Goal: Use online tool/utility: Use online tool/utility

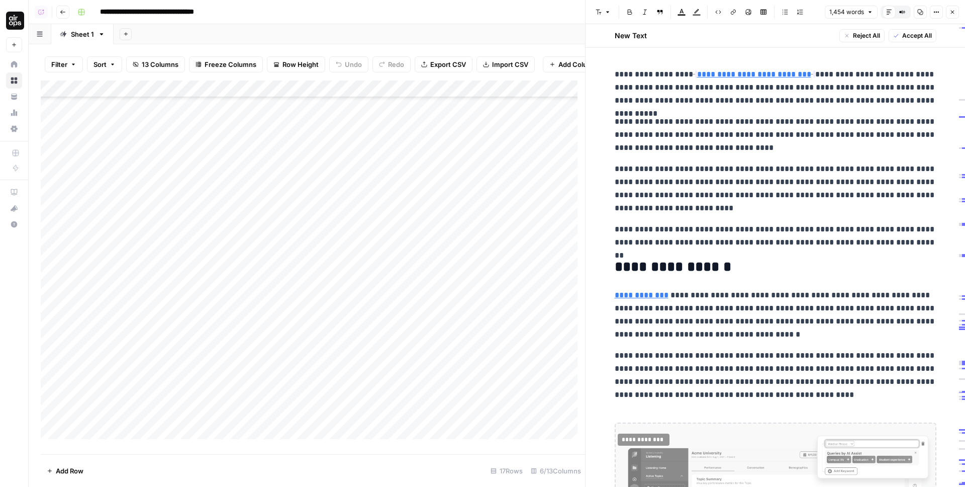
scroll to position [655, 0]
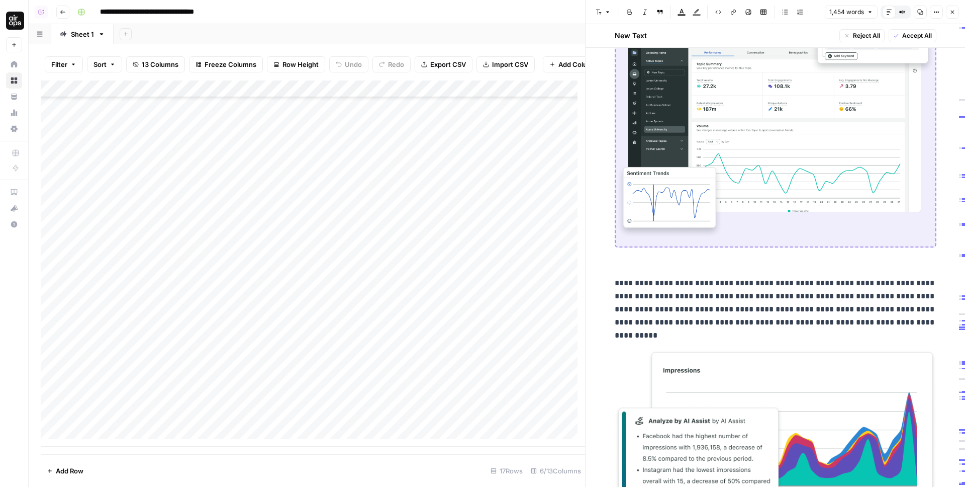
click at [950, 13] on icon "button" at bounding box center [953, 12] width 6 height 6
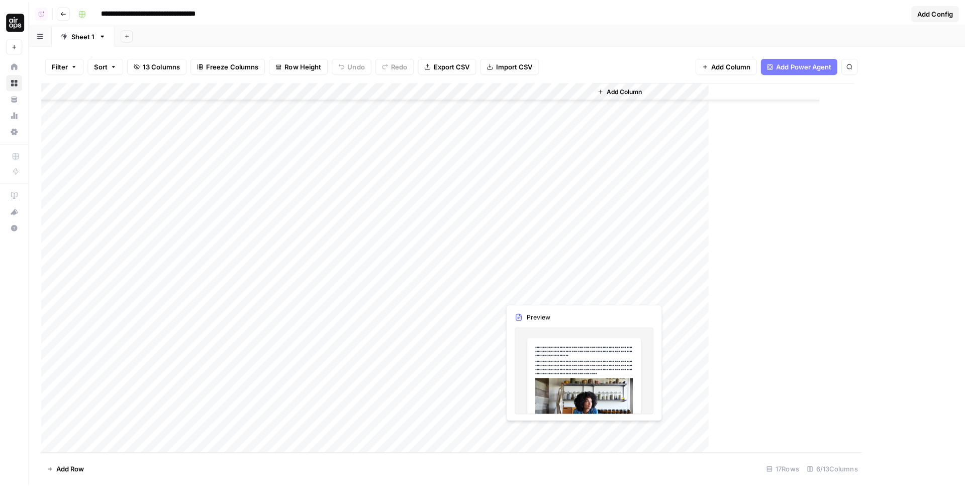
scroll to position [412, 0]
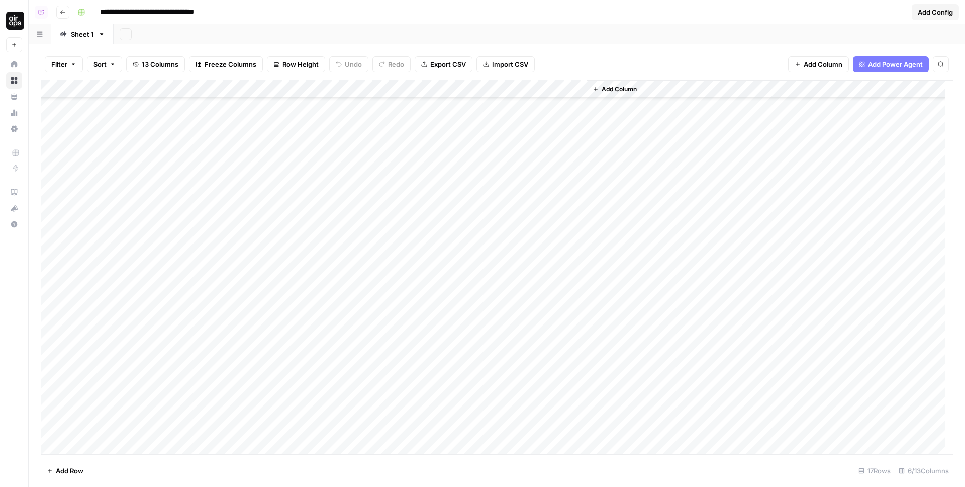
click at [316, 267] on div "Add Column" at bounding box center [497, 267] width 913 height 374
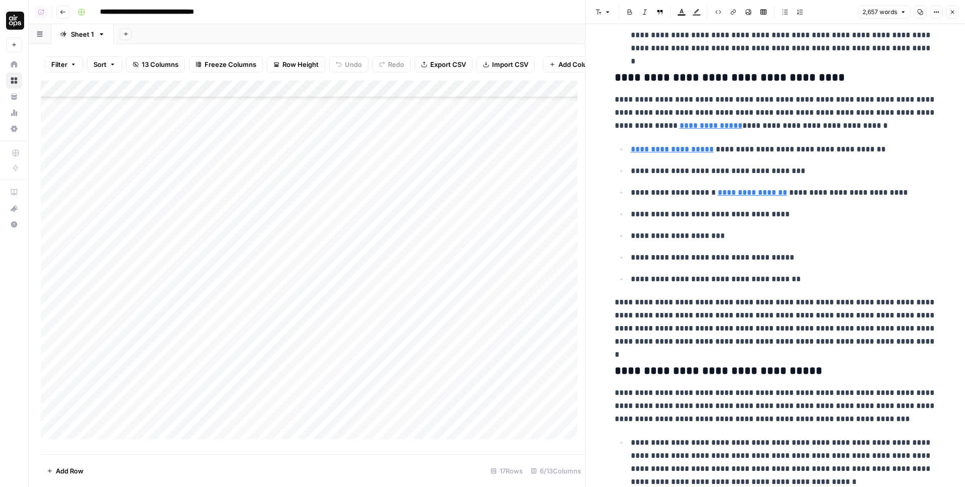
scroll to position [945, 0]
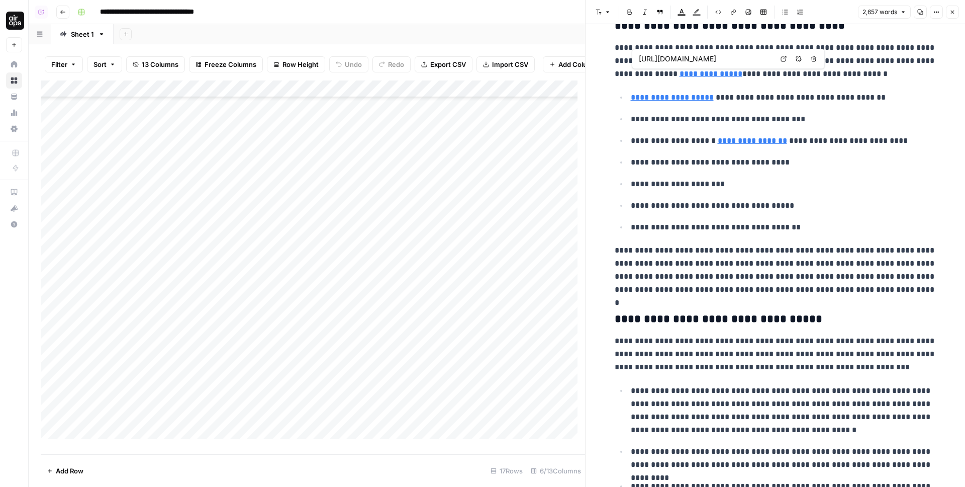
click at [683, 61] on input "https://www.legalzoom.com/articles/how-to-write-a-business-plan" at bounding box center [706, 59] width 134 height 10
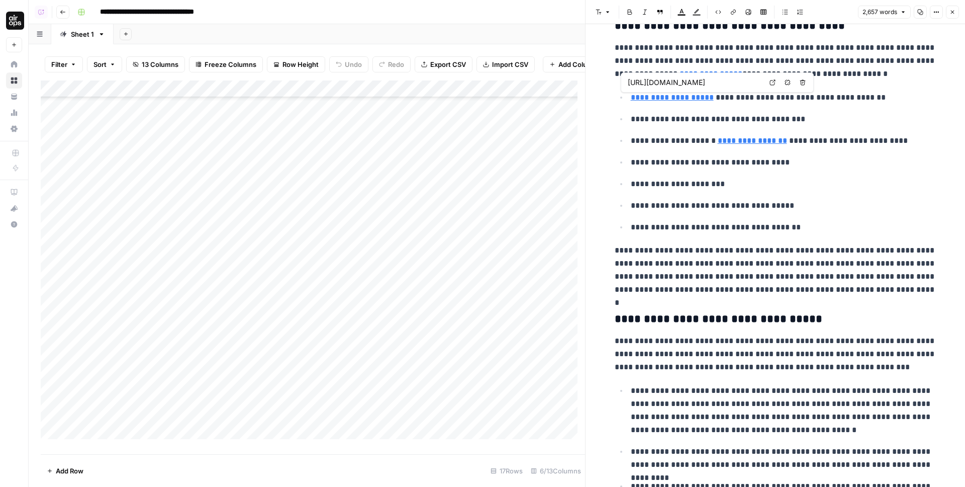
click at [677, 84] on input "https://www.legalzoom.com/articles/how-to-write-a-business-plan" at bounding box center [695, 82] width 134 height 10
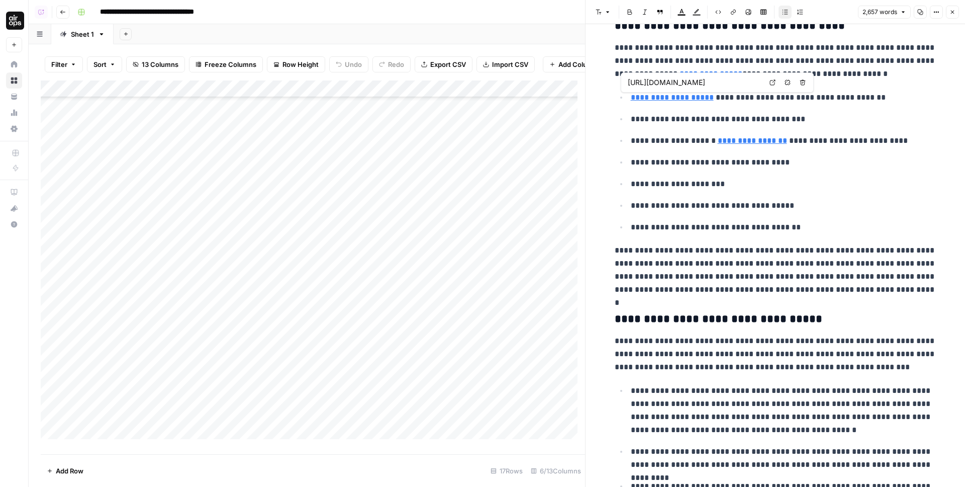
click at [691, 84] on input "https://www.legalzoom.com/articles/how-to-write-a-business-plan" at bounding box center [695, 82] width 134 height 10
drag, startPoint x: 712, startPoint y: 60, endPoint x: 706, endPoint y: 74, distance: 15.1
click at [712, 60] on p "**********" at bounding box center [776, 60] width 322 height 39
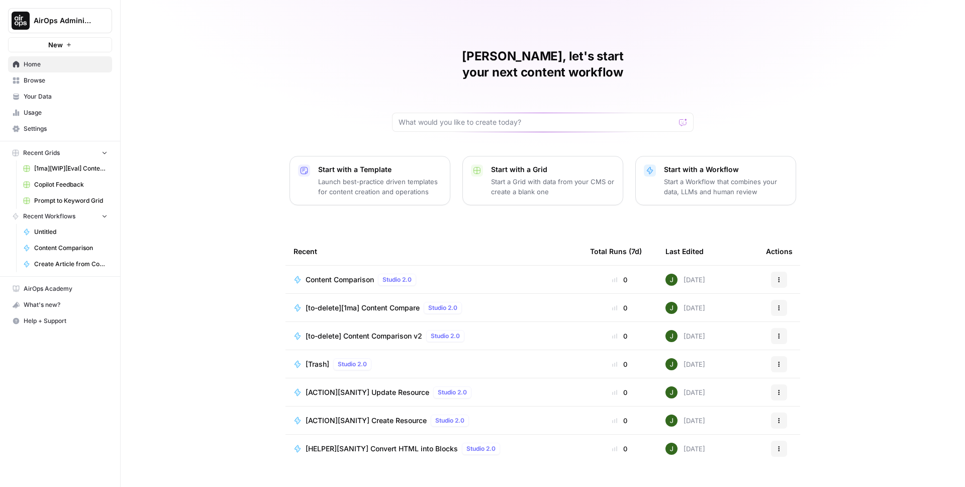
click at [71, 25] on button "AirOps Administrative" at bounding box center [60, 20] width 104 height 25
type input "legal"
click at [80, 71] on span "LegalZoom" at bounding box center [97, 75] width 133 height 10
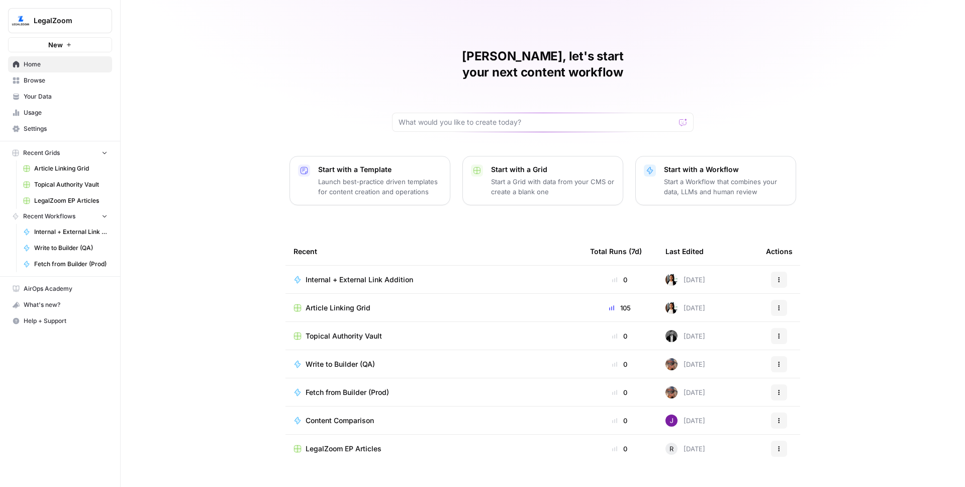
click at [59, 125] on span "Settings" at bounding box center [66, 128] width 84 height 9
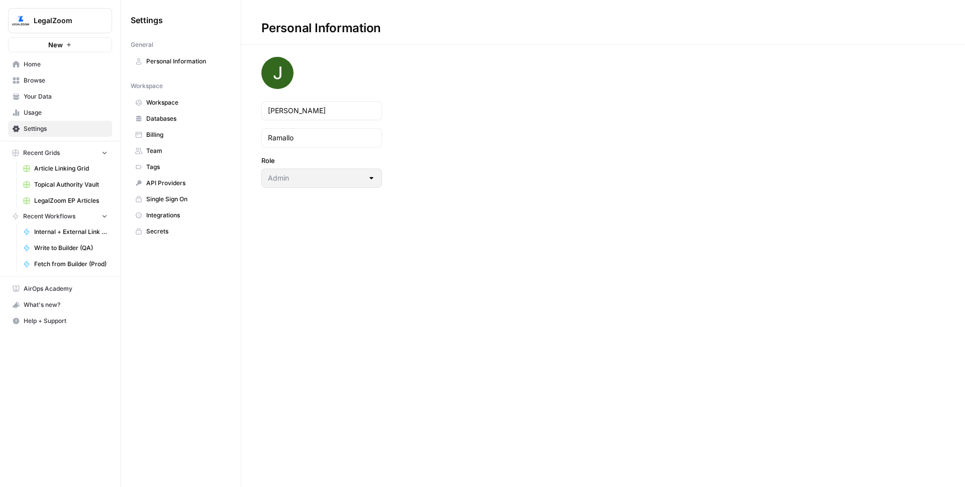
click at [166, 145] on link "Team" at bounding box center [181, 151] width 100 height 16
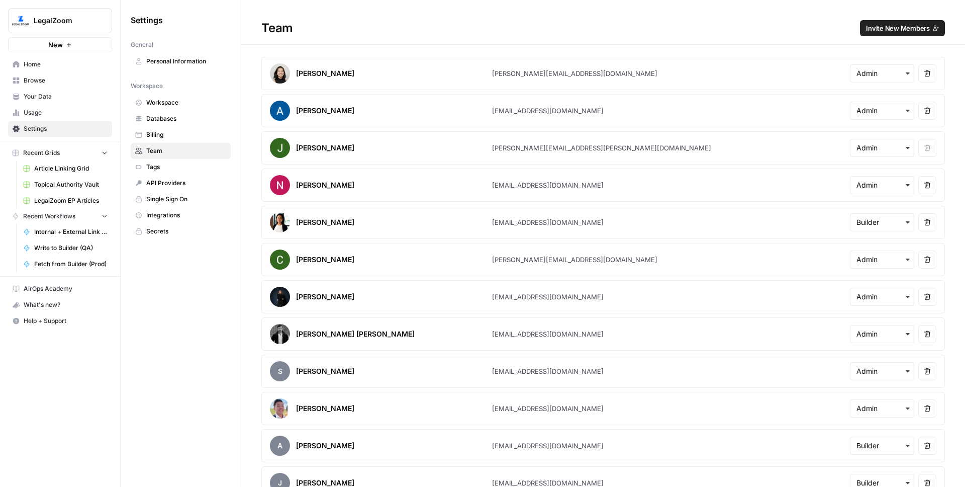
click at [915, 24] on span "Invite New Members" at bounding box center [898, 28] width 64 height 10
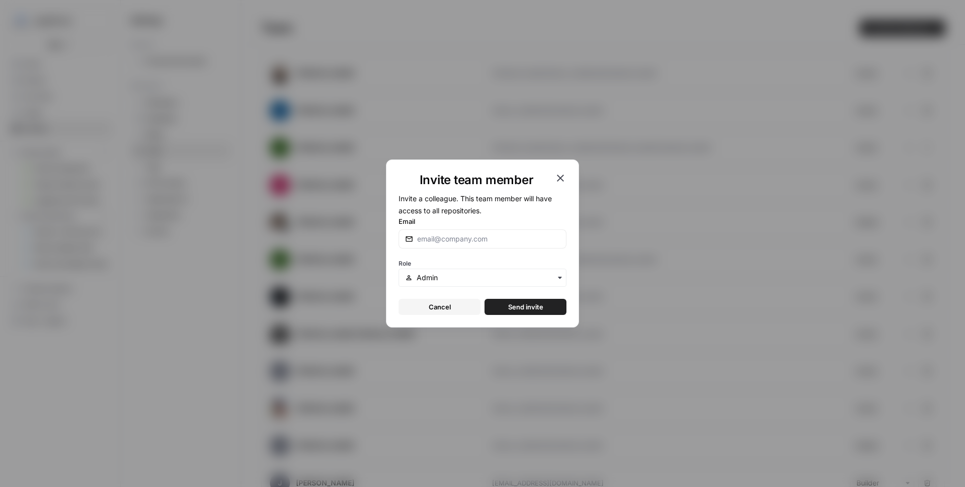
click at [479, 232] on div at bounding box center [483, 238] width 168 height 19
type input "[PERSON_NAME][EMAIL_ADDRESS][DOMAIN_NAME]"
click at [485, 299] on button "Send invite" at bounding box center [526, 307] width 82 height 16
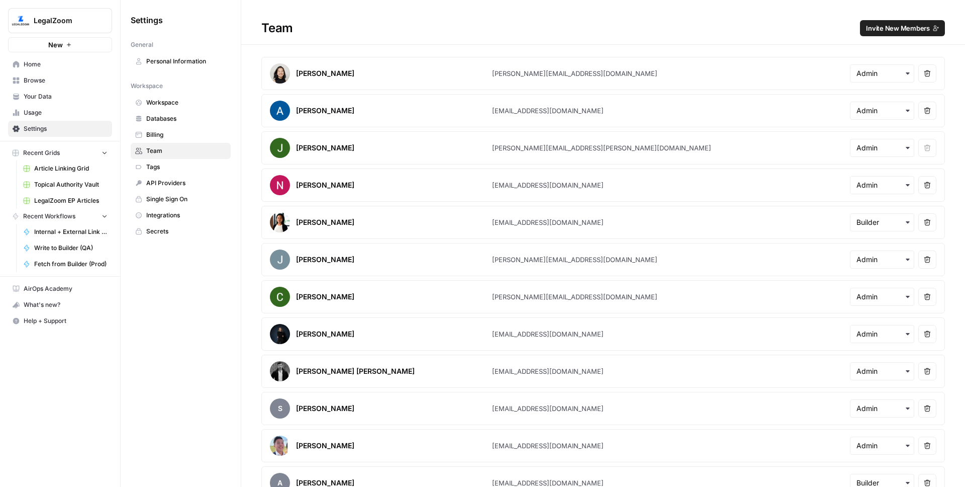
click at [51, 10] on button "LegalZoom" at bounding box center [60, 20] width 104 height 25
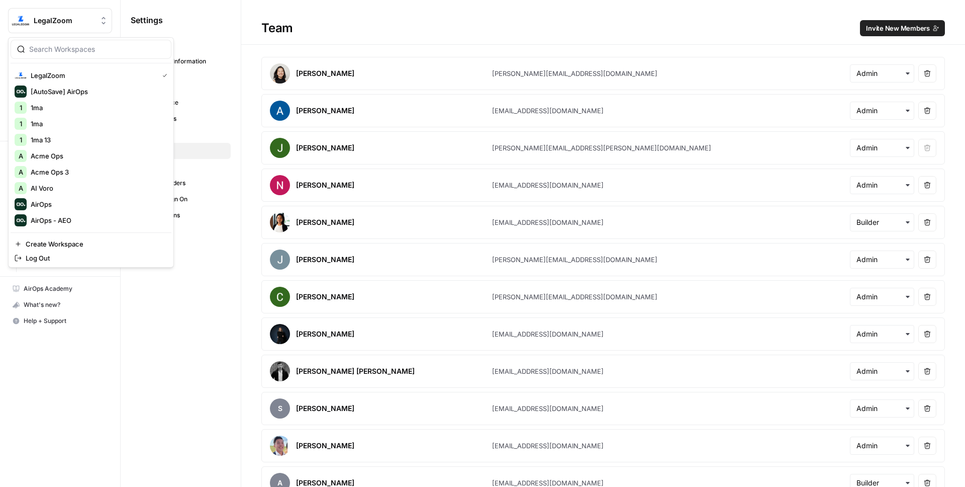
scroll to position [94, 0]
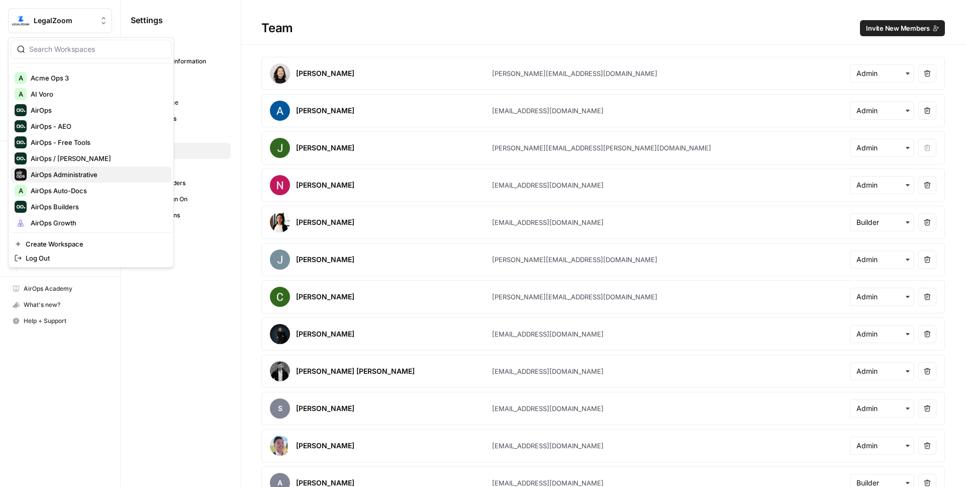
click at [82, 176] on span "AirOps Administrative" at bounding box center [97, 174] width 133 height 10
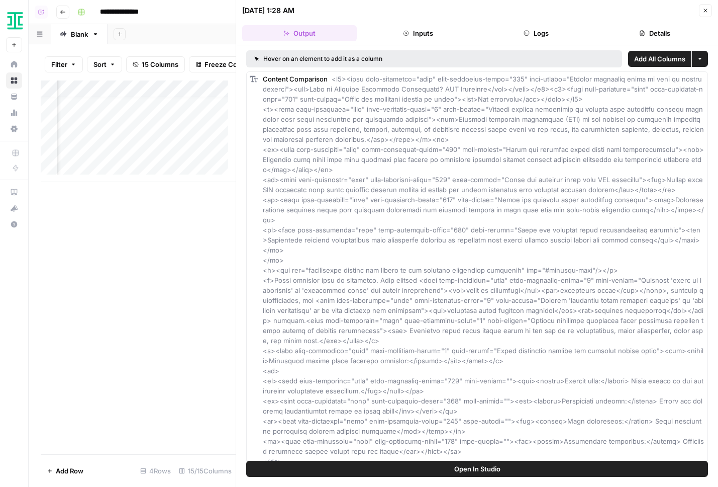
click at [536, 33] on button "Logs" at bounding box center [537, 33] width 115 height 16
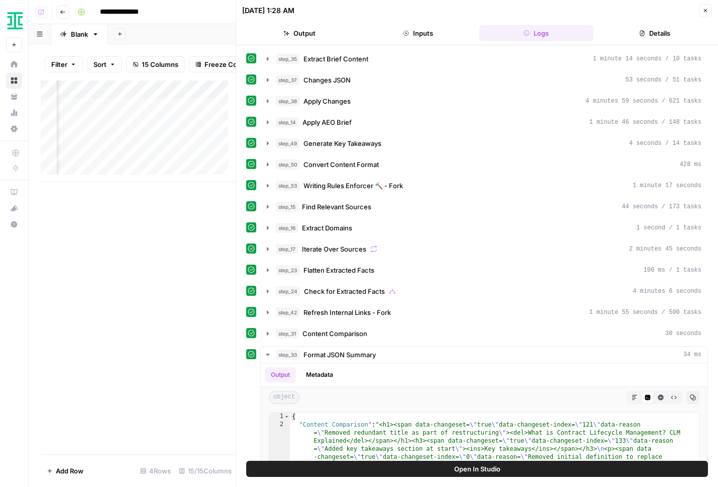
scroll to position [159, 0]
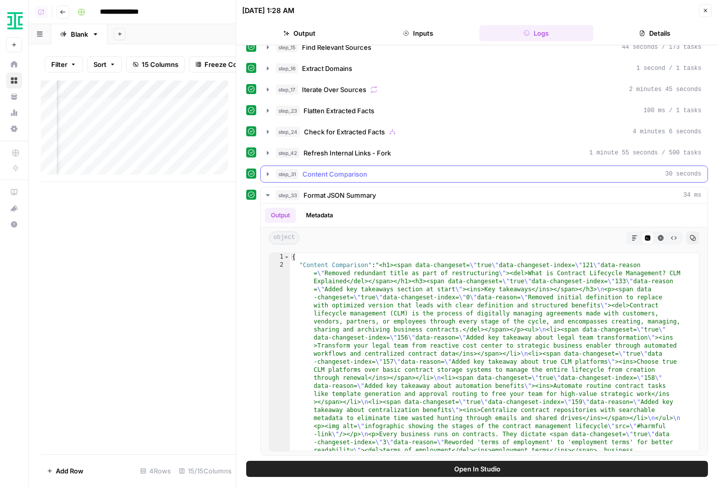
click at [323, 172] on span "Content Comparison" at bounding box center [335, 174] width 65 height 10
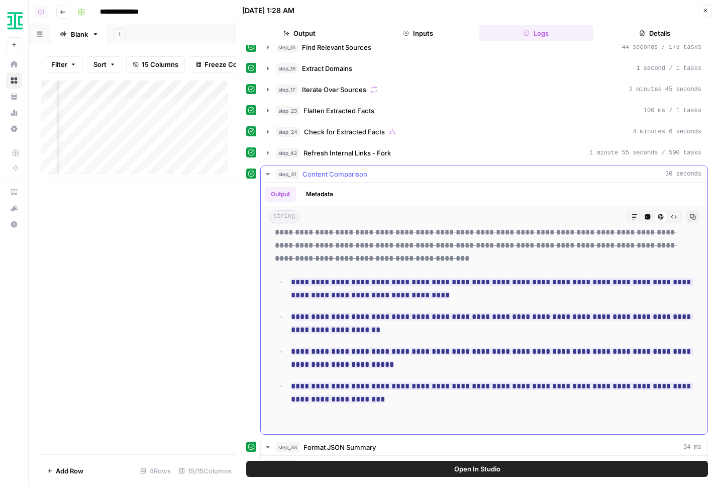
scroll to position [146, 0]
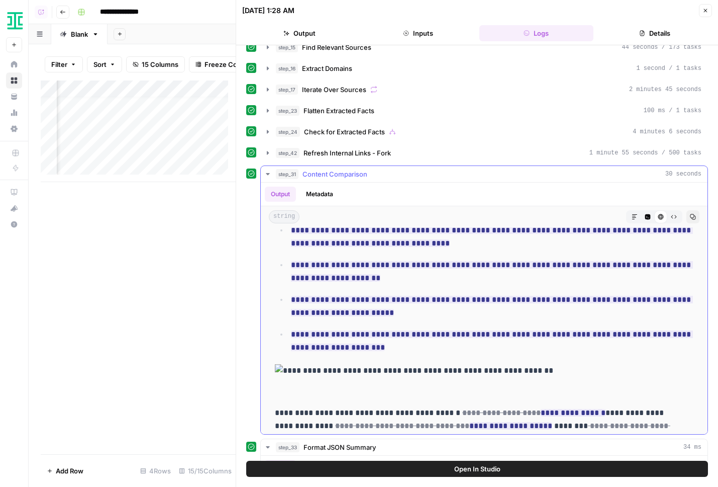
click at [315, 372] on img at bounding box center [484, 370] width 419 height 13
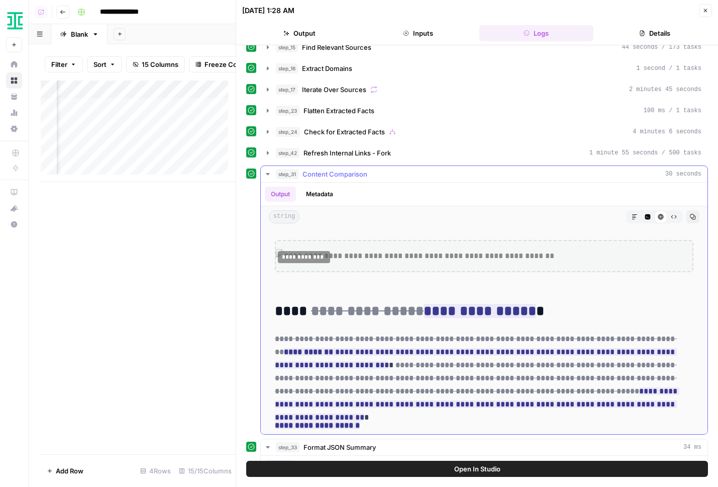
scroll to position [2510, 0]
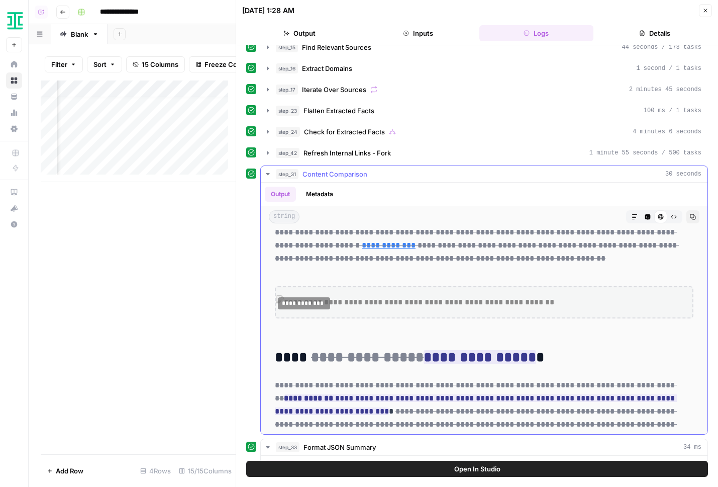
drag, startPoint x: 364, startPoint y: 289, endPoint x: 399, endPoint y: 291, distance: 34.7
click at [398, 295] on img at bounding box center [484, 302] width 417 height 14
drag, startPoint x: 453, startPoint y: 288, endPoint x: 502, endPoint y: 290, distance: 49.3
click at [497, 295] on img at bounding box center [484, 302] width 417 height 14
click at [505, 295] on img at bounding box center [484, 302] width 417 height 14
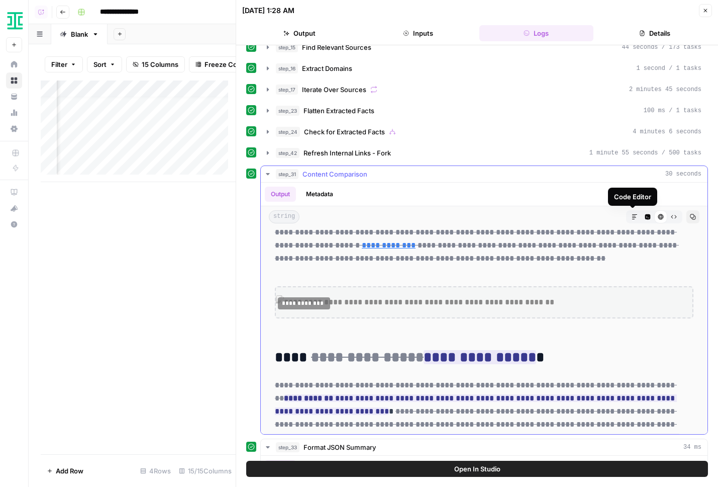
click at [671, 217] on icon "button" at bounding box center [674, 217] width 6 height 6
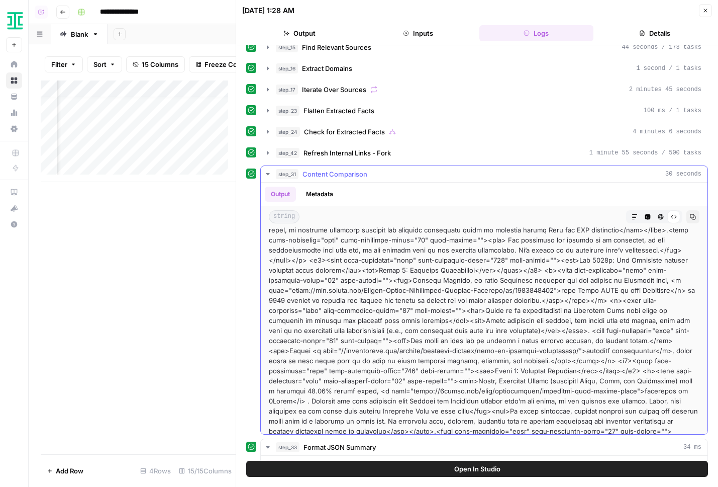
click at [436, 300] on div at bounding box center [484, 491] width 431 height 5541
type input "**"
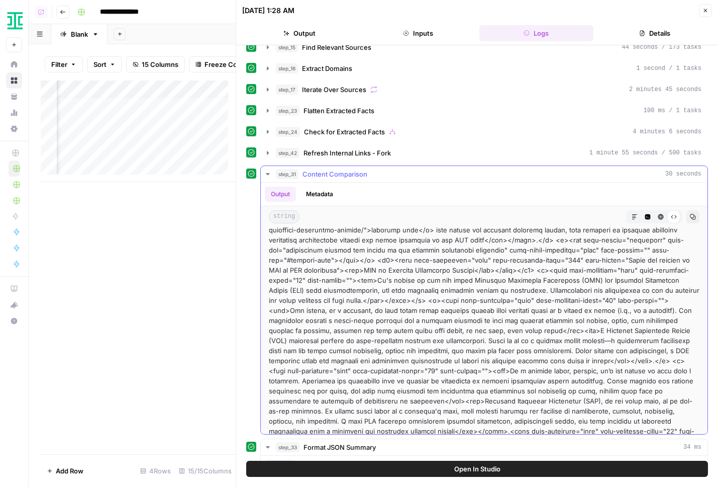
scroll to position [3616, 0]
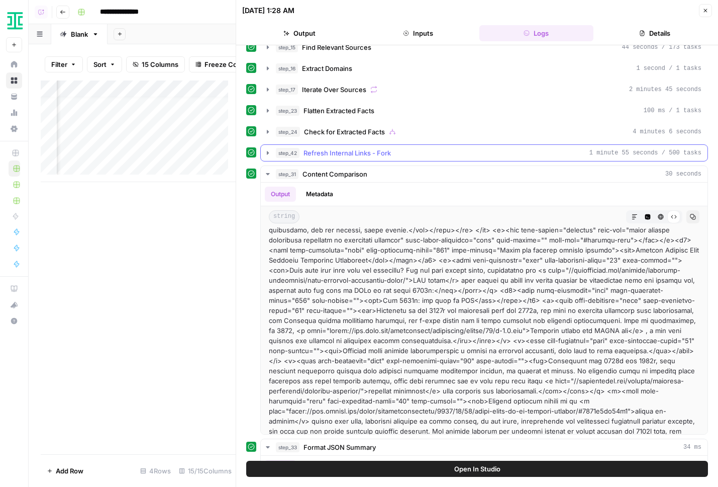
click at [345, 153] on span "Refresh Internal Links - Fork" at bounding box center [347, 153] width 87 height 10
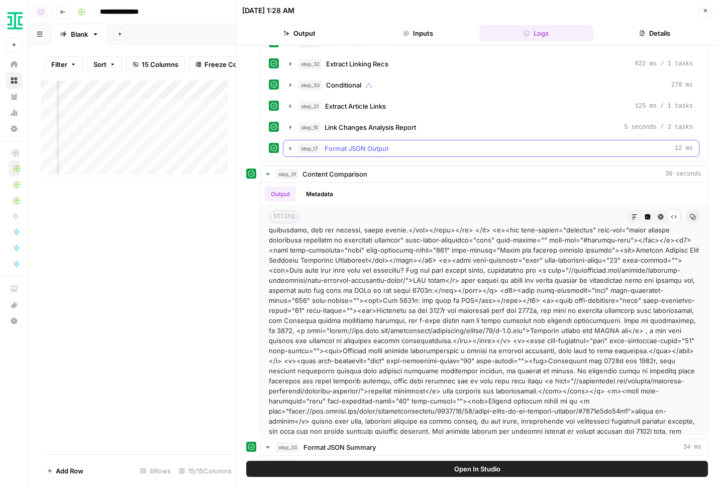
scroll to position [569, 0]
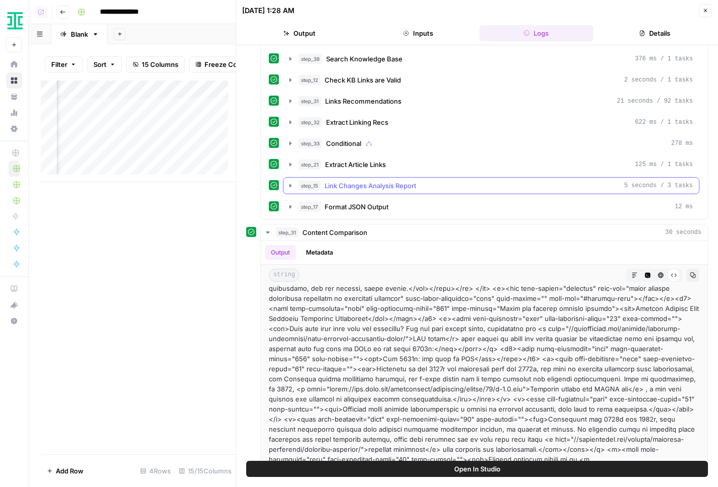
click at [361, 183] on span "Link Changes Analysis Report" at bounding box center [371, 185] width 92 height 10
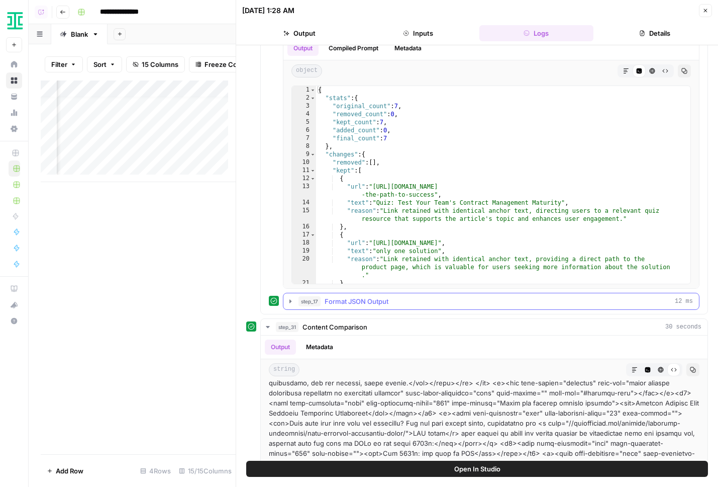
click at [349, 305] on span "Format JSON Output" at bounding box center [357, 301] width 64 height 10
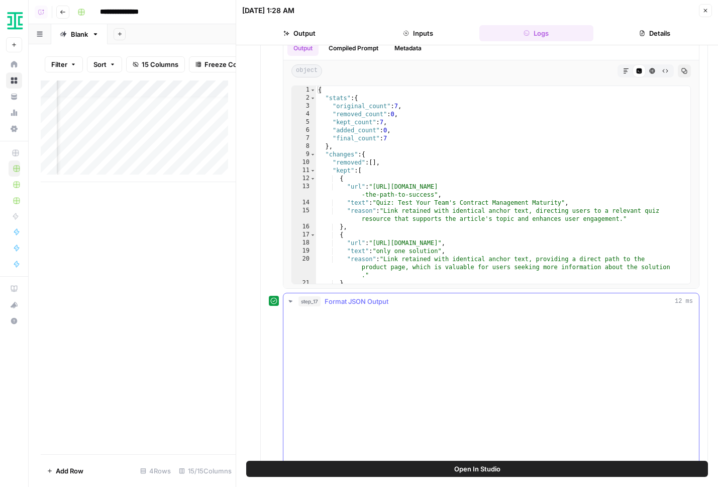
scroll to position [978, 0]
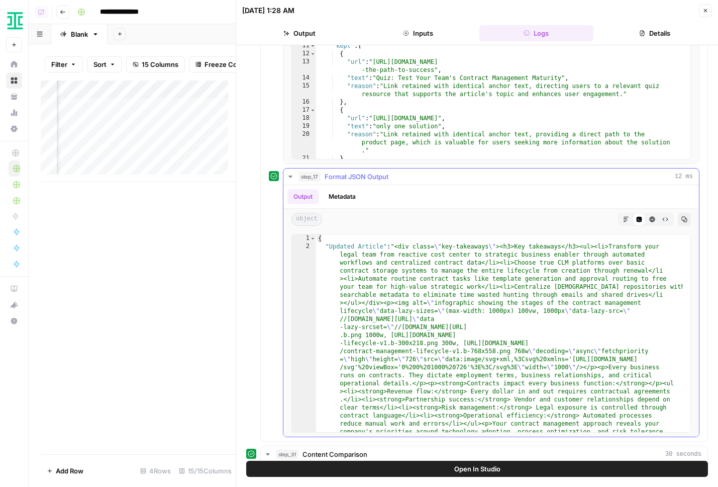
click at [364, 177] on span "Format JSON Output" at bounding box center [357, 176] width 64 height 10
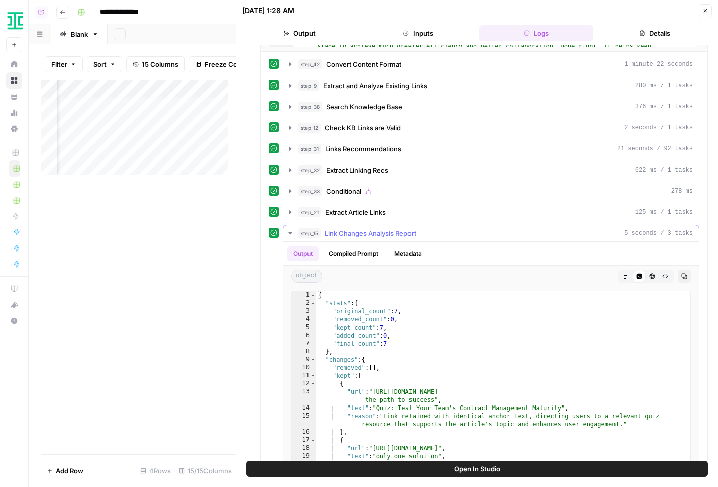
click at [352, 234] on span "Link Changes Analysis Report" at bounding box center [371, 233] width 92 height 10
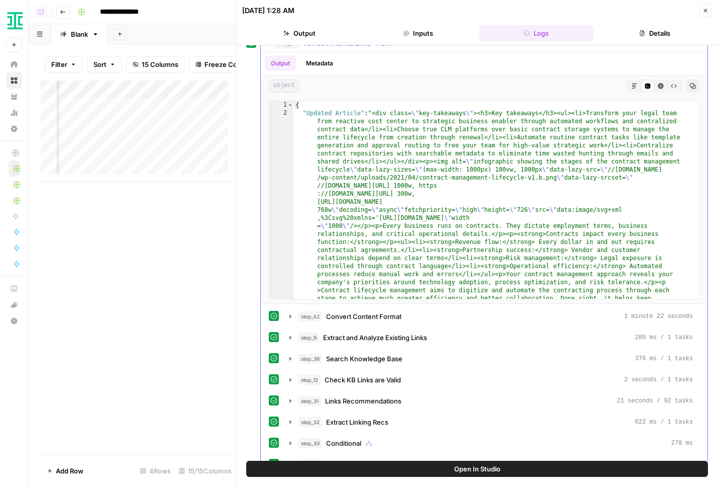
scroll to position [466, 0]
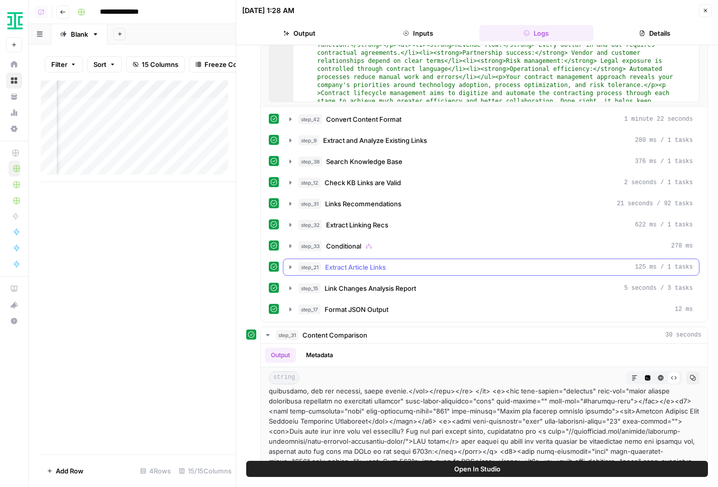
click at [289, 267] on icon "button" at bounding box center [291, 267] width 8 height 8
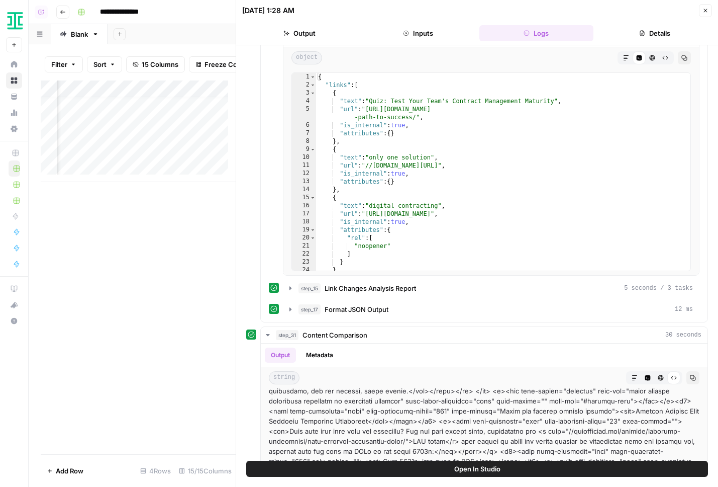
scroll to position [396, 0]
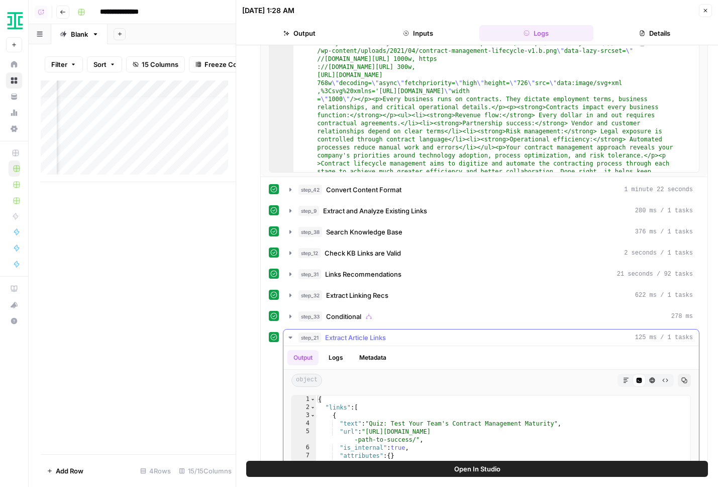
click at [292, 338] on icon "button" at bounding box center [291, 337] width 8 height 8
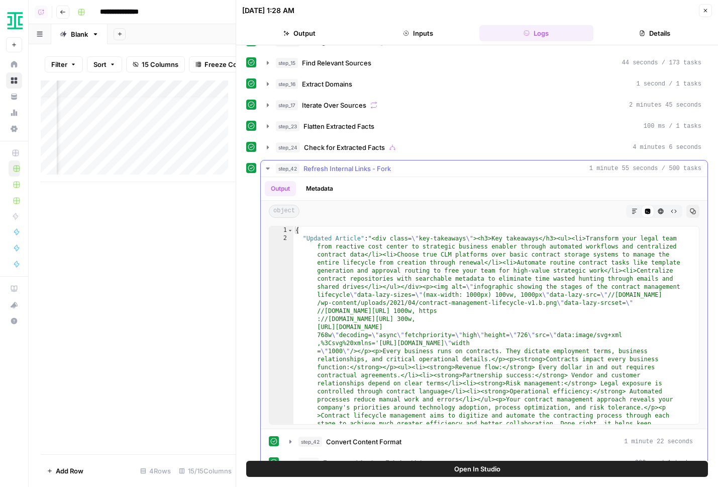
click at [269, 168] on icon "button" at bounding box center [268, 168] width 4 height 2
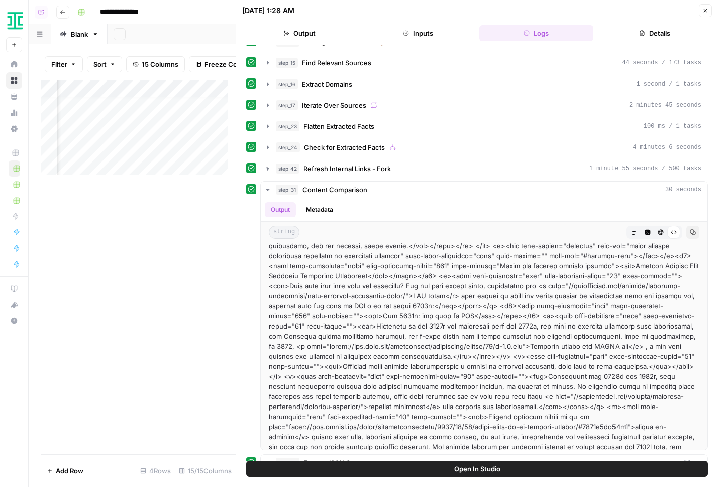
scroll to position [0, 0]
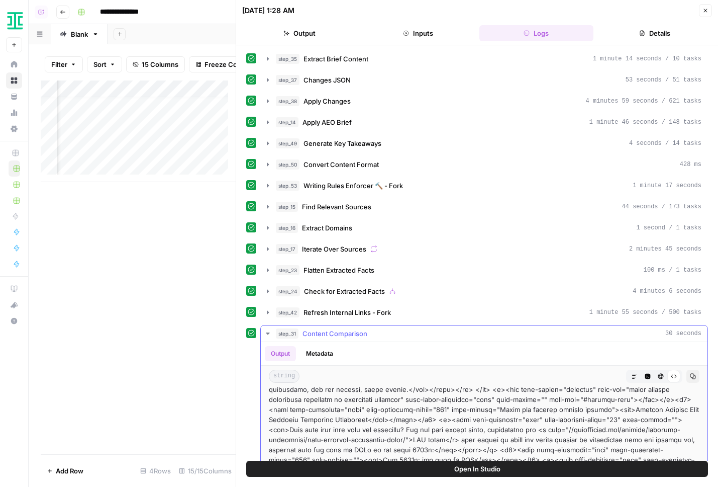
click at [268, 332] on icon "button" at bounding box center [268, 333] width 8 height 8
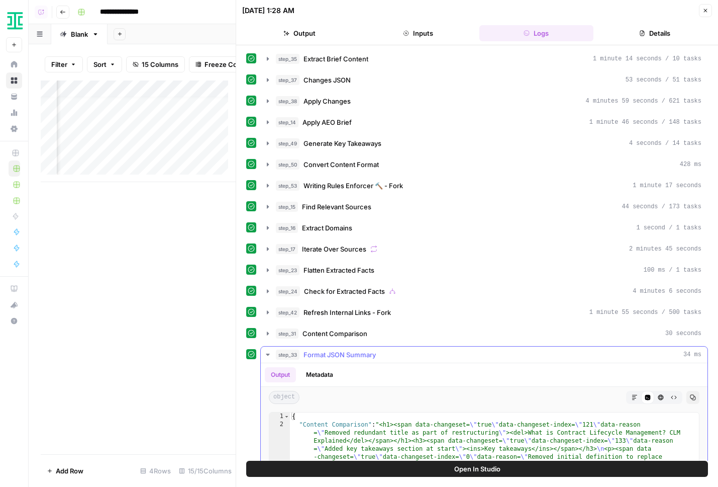
click at [266, 354] on icon "button" at bounding box center [268, 354] width 8 height 8
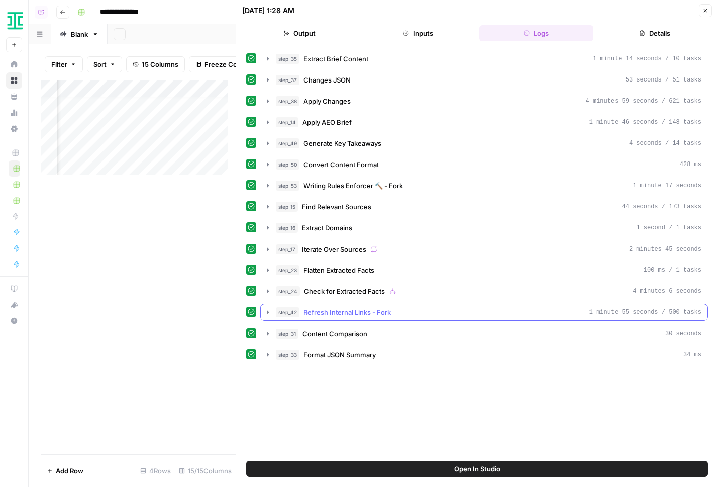
click at [268, 316] on icon "button" at bounding box center [268, 312] width 8 height 8
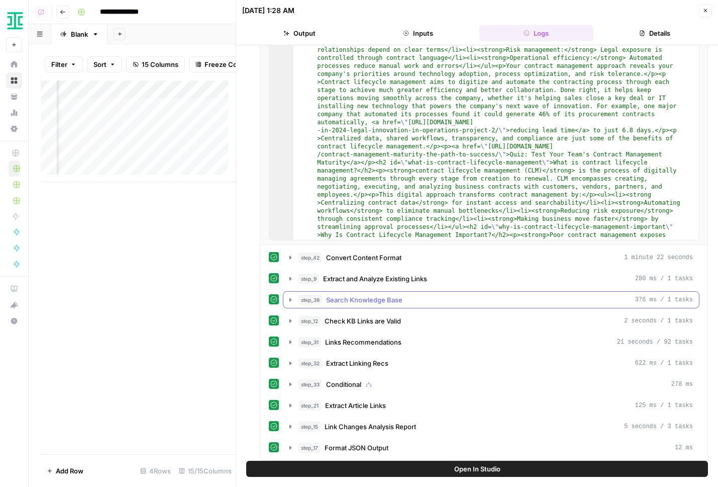
scroll to position [375, 0]
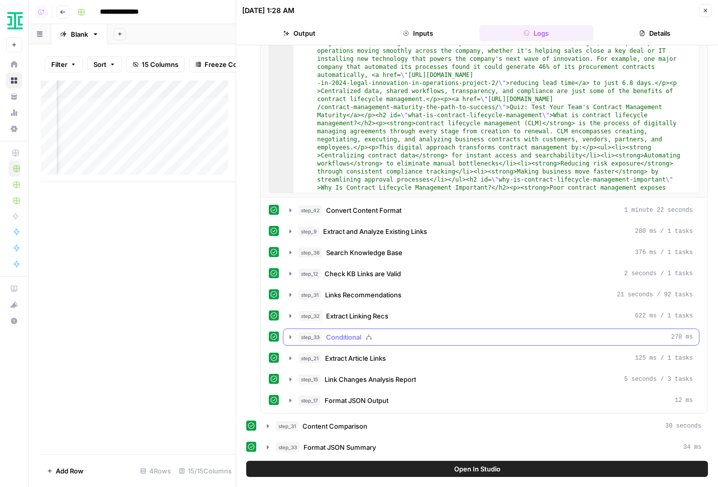
click at [291, 336] on icon "button" at bounding box center [291, 337] width 8 height 8
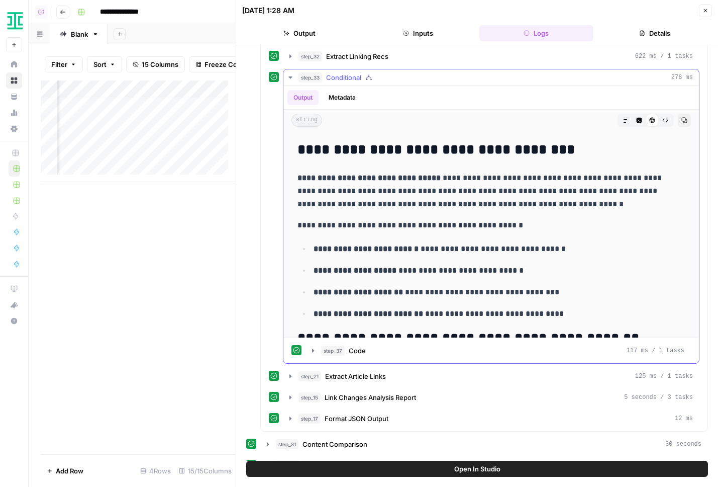
scroll to position [511, 0]
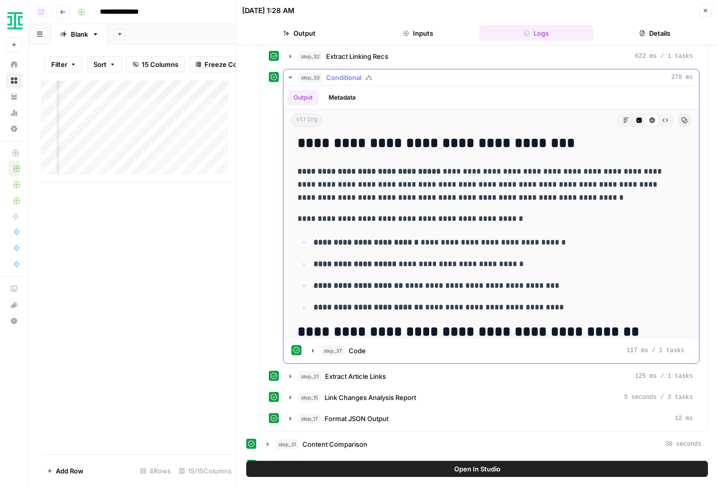
click at [663, 121] on icon "button" at bounding box center [666, 121] width 6 height 4
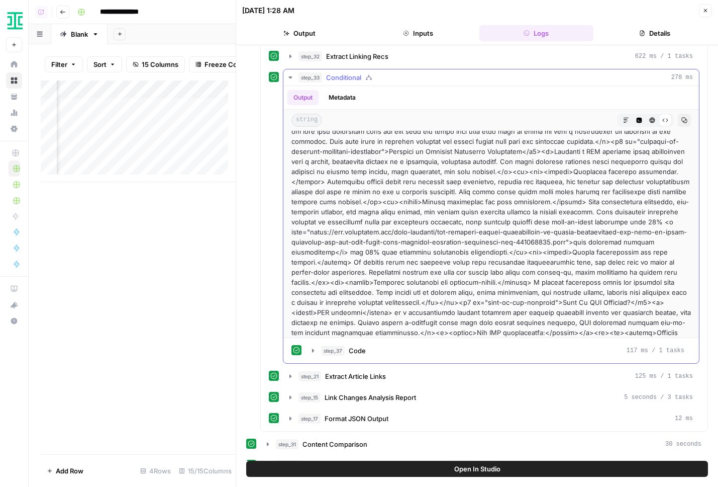
type input "***"
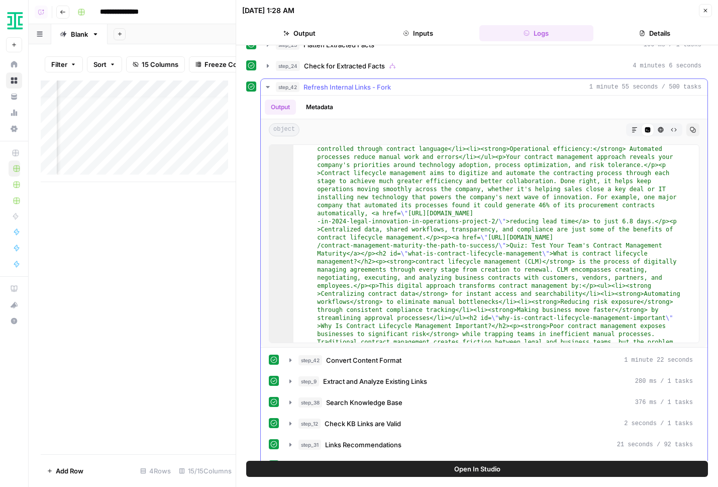
scroll to position [341, 0]
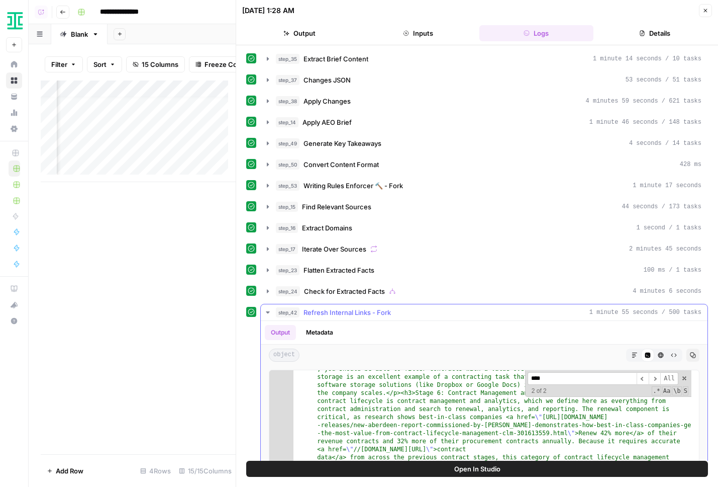
scroll to position [226, 0]
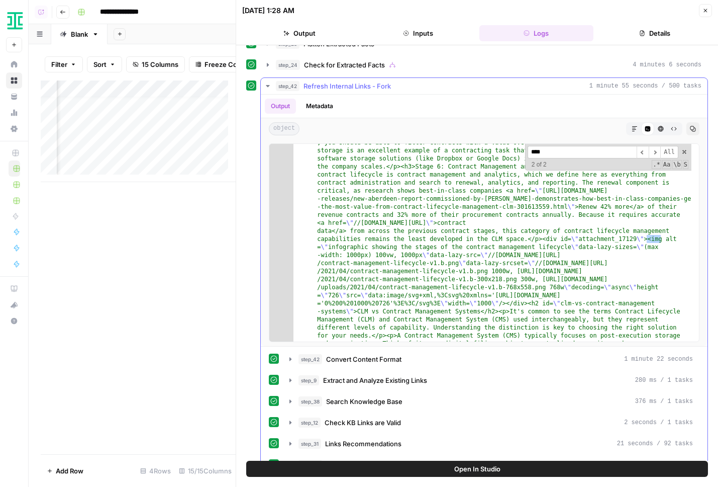
type input "****"
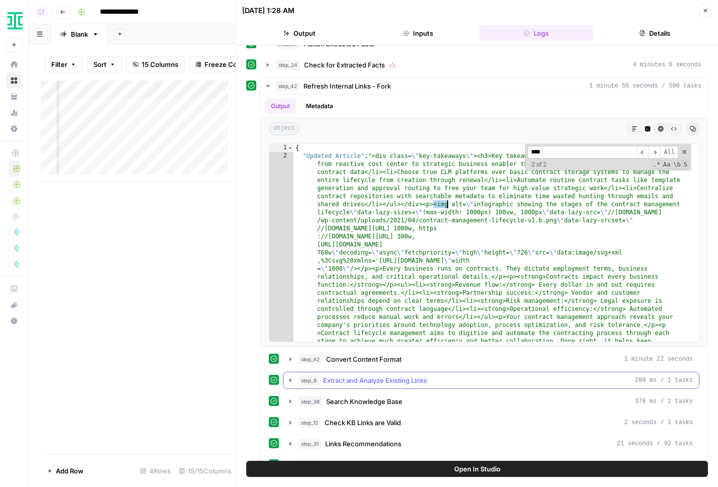
scroll to position [0, 0]
click at [292, 359] on icon "button" at bounding box center [291, 359] width 8 height 8
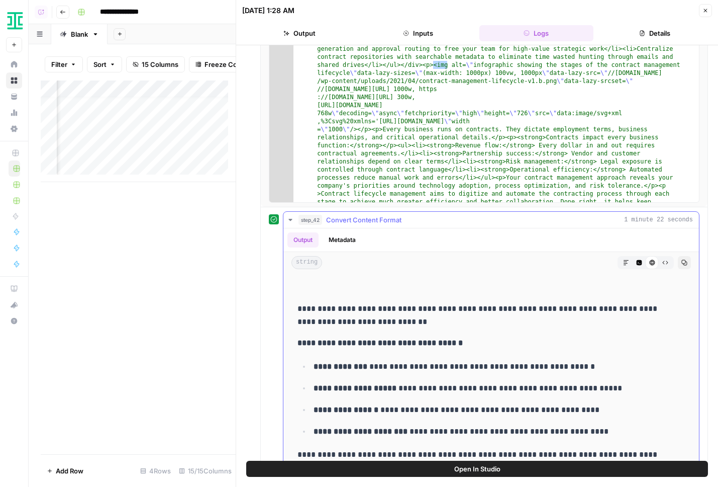
scroll to position [417, 0]
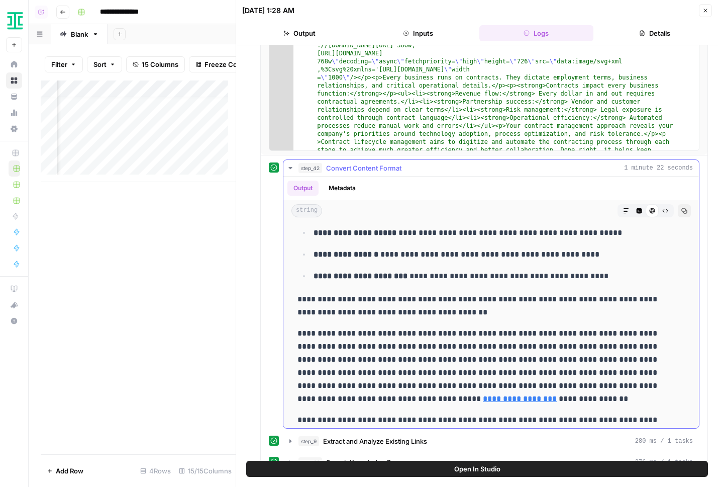
click at [457, 341] on p "**********" at bounding box center [484, 366] width 373 height 78
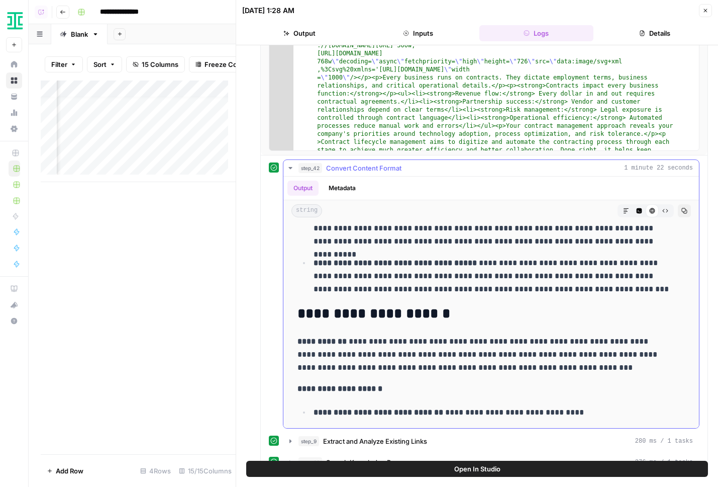
scroll to position [1675, 0]
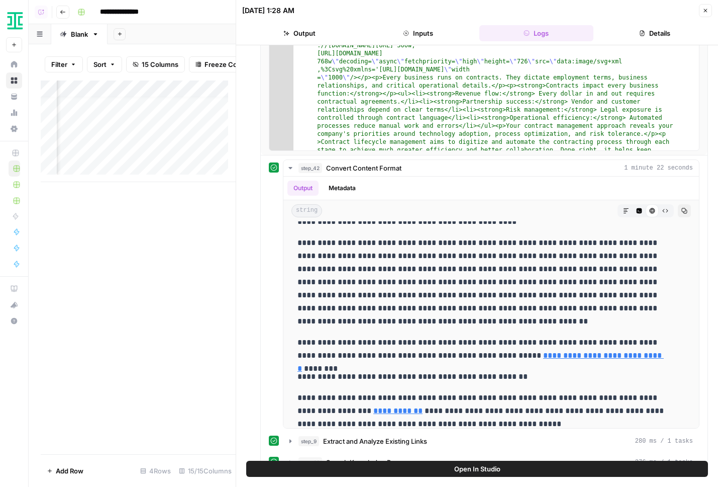
click at [709, 8] on button "Close" at bounding box center [705, 10] width 13 height 13
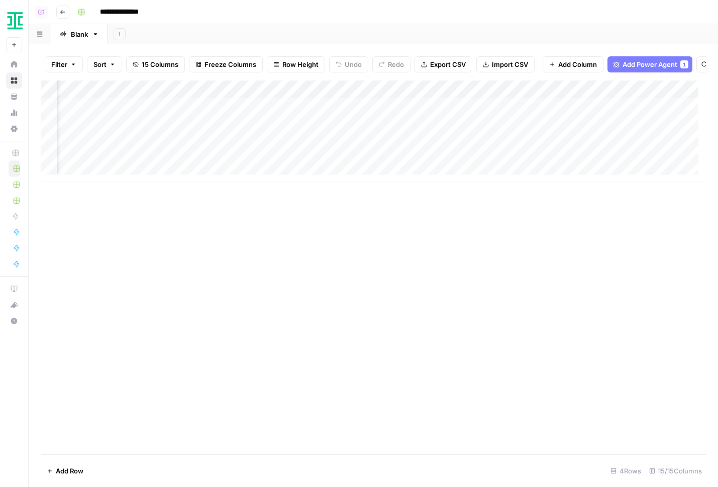
scroll to position [8, 228]
click at [328, 123] on div "Add Column" at bounding box center [374, 131] width 666 height 102
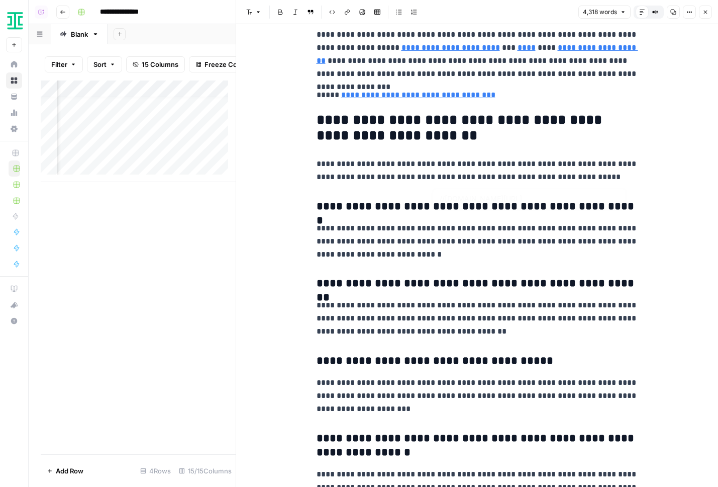
scroll to position [6346, 0]
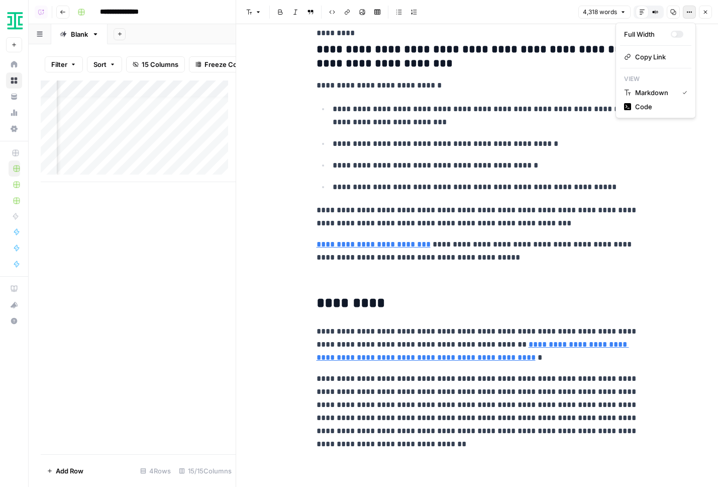
click at [686, 12] on button "Options" at bounding box center [689, 12] width 13 height 13
click at [645, 108] on span "Code" at bounding box center [660, 107] width 48 height 10
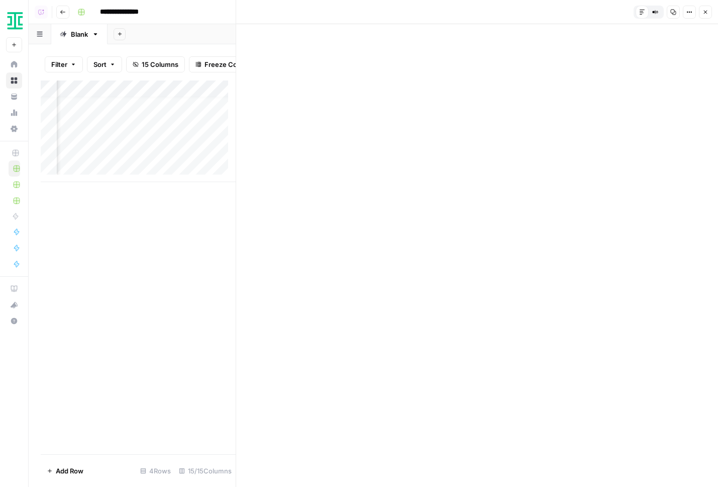
scroll to position [0, 0]
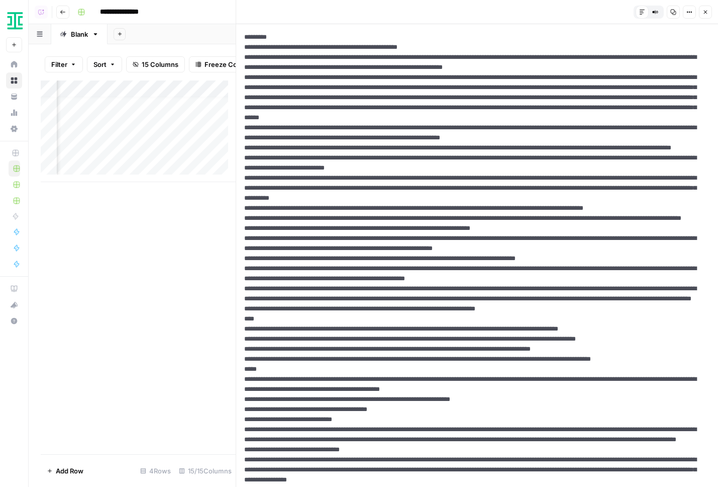
click at [704, 11] on icon "button" at bounding box center [706, 13] width 4 height 4
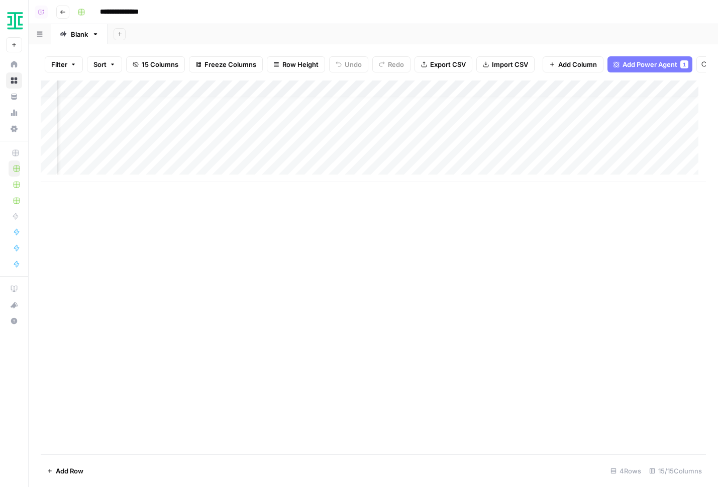
scroll to position [8, 815]
click at [449, 122] on div "Add Column" at bounding box center [374, 131] width 666 height 102
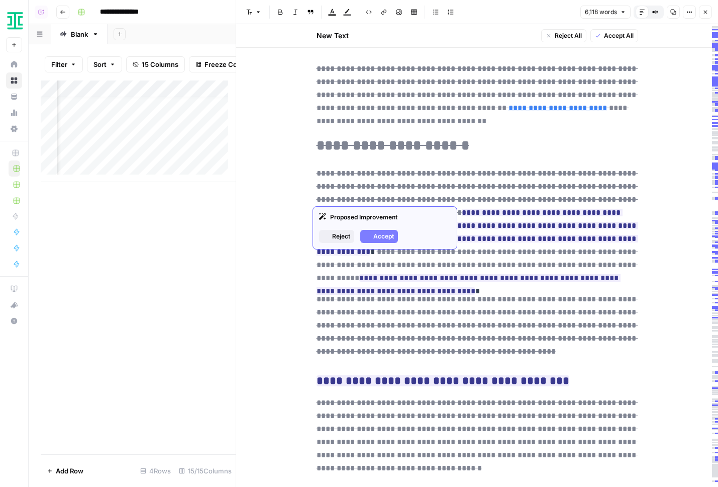
scroll to position [9208, 0]
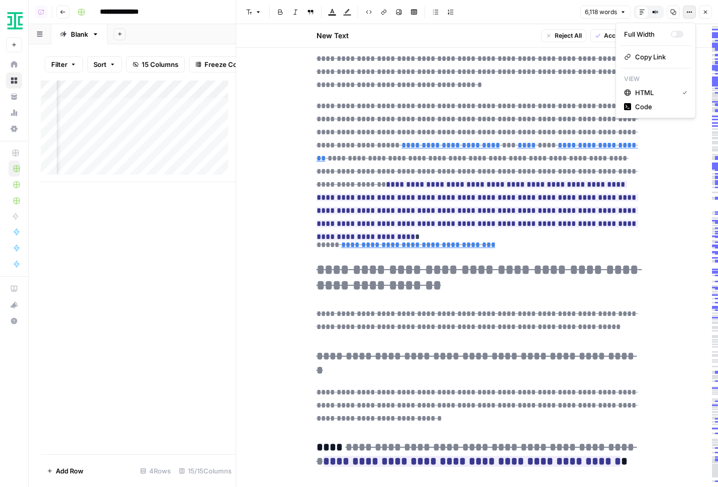
click at [690, 10] on icon "button" at bounding box center [690, 12] width 6 height 6
click at [650, 105] on span "Code" at bounding box center [660, 107] width 48 height 10
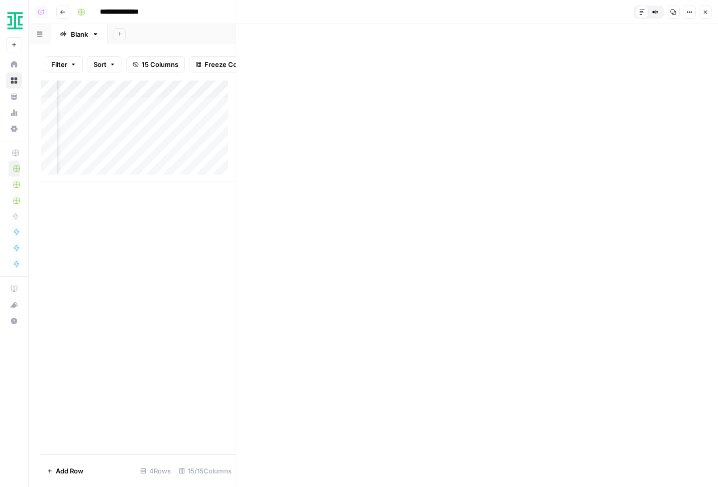
scroll to position [0, 0]
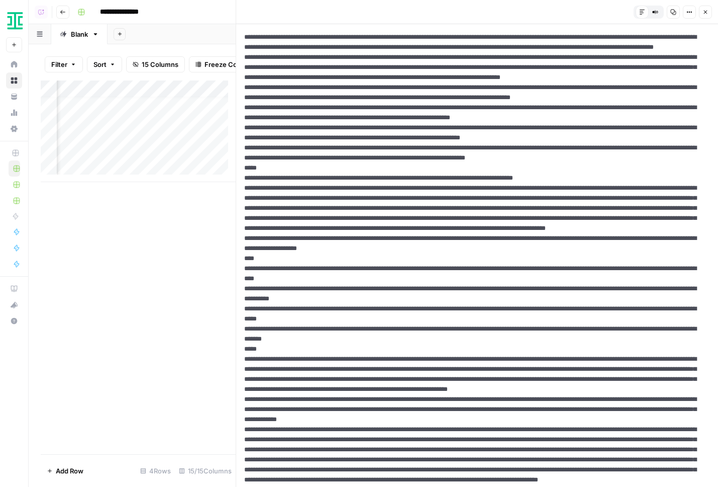
click at [705, 13] on icon "button" at bounding box center [706, 12] width 6 height 6
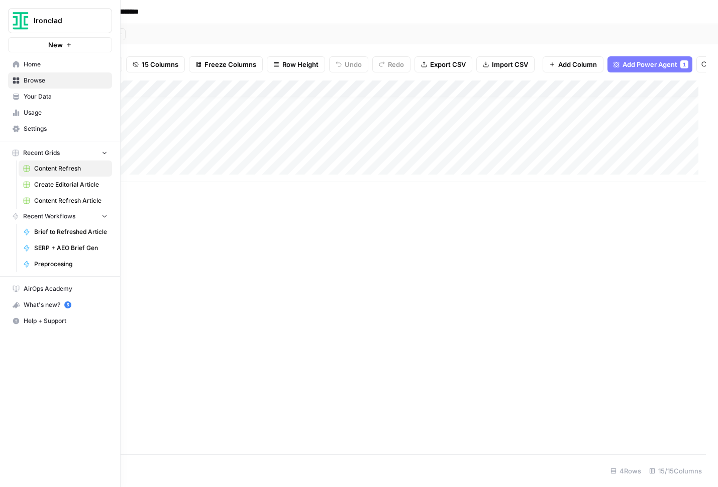
click at [36, 81] on span "Browse" at bounding box center [66, 80] width 84 height 9
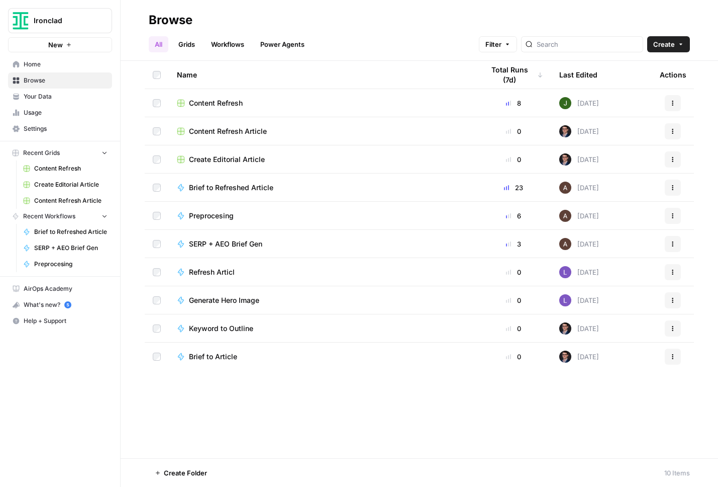
click at [244, 100] on div "Content Refresh" at bounding box center [322, 103] width 291 height 10
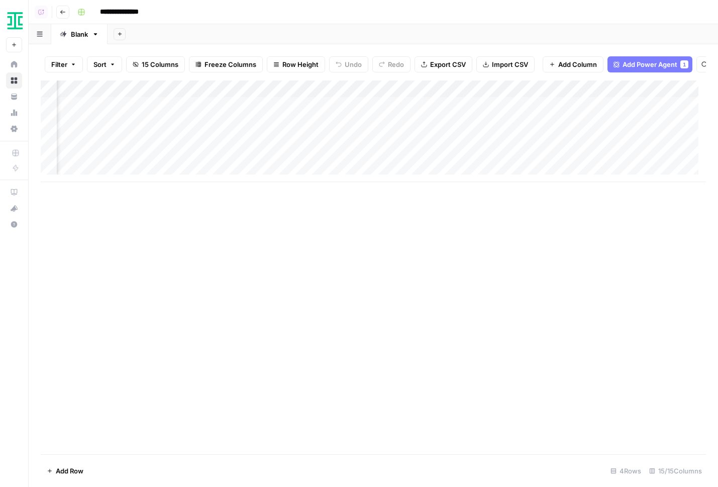
scroll to position [0, 558]
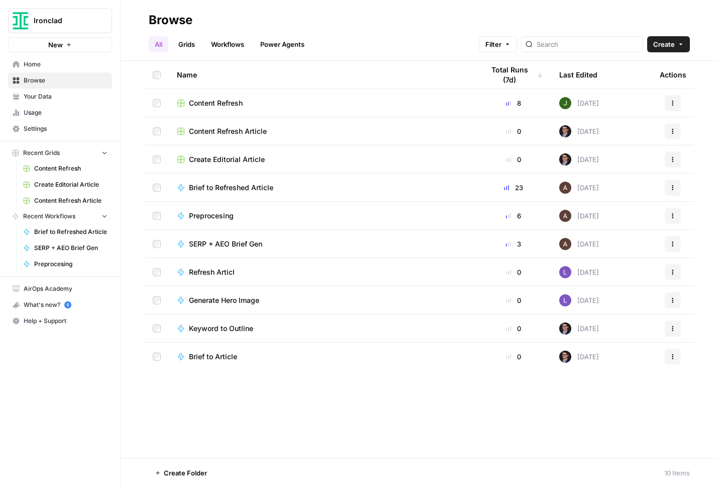
click at [224, 101] on span "Content Refresh" at bounding box center [216, 103] width 54 height 10
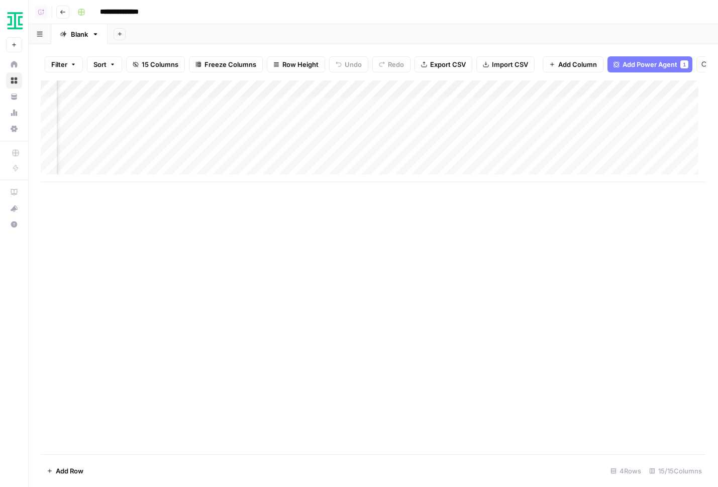
scroll to position [0, 236]
click at [316, 129] on div "Add Column" at bounding box center [374, 131] width 666 height 102
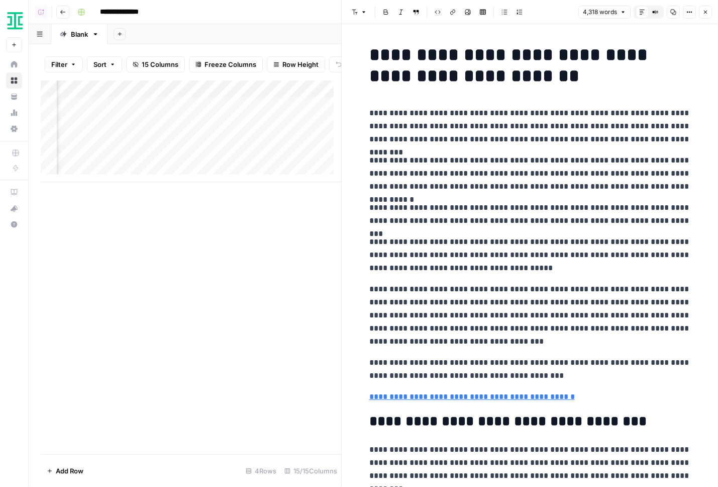
click at [695, 14] on button "Options" at bounding box center [689, 12] width 13 height 13
click at [652, 105] on span "Code" at bounding box center [660, 107] width 48 height 10
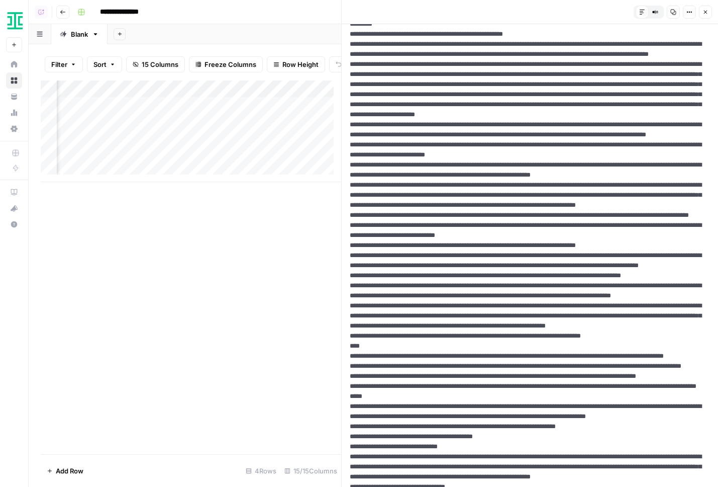
scroll to position [1, 0]
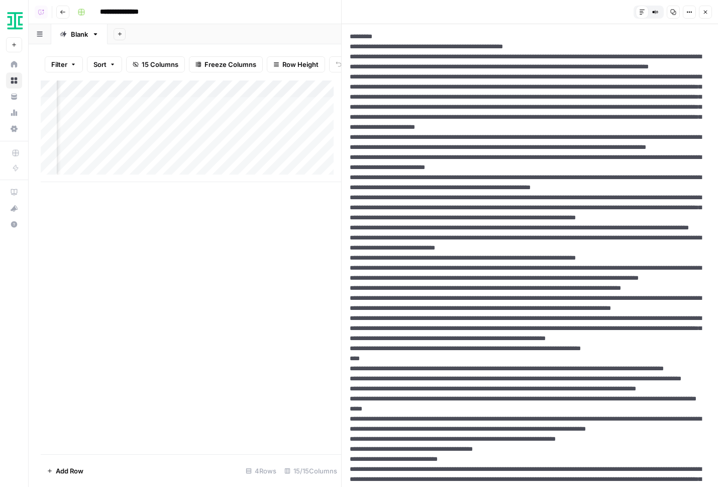
drag, startPoint x: 517, startPoint y: 98, endPoint x: 564, endPoint y: 99, distance: 46.8
drag, startPoint x: 516, startPoint y: 97, endPoint x: 598, endPoint y: 109, distance: 83.3
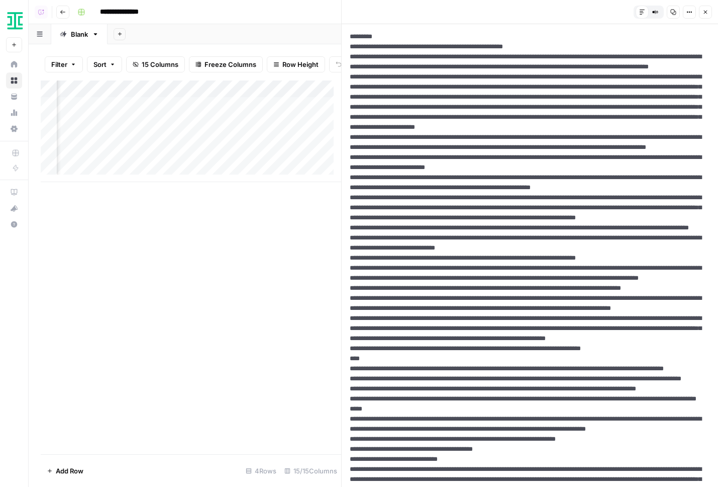
drag, startPoint x: 584, startPoint y: 96, endPoint x: 594, endPoint y: 106, distance: 14.6
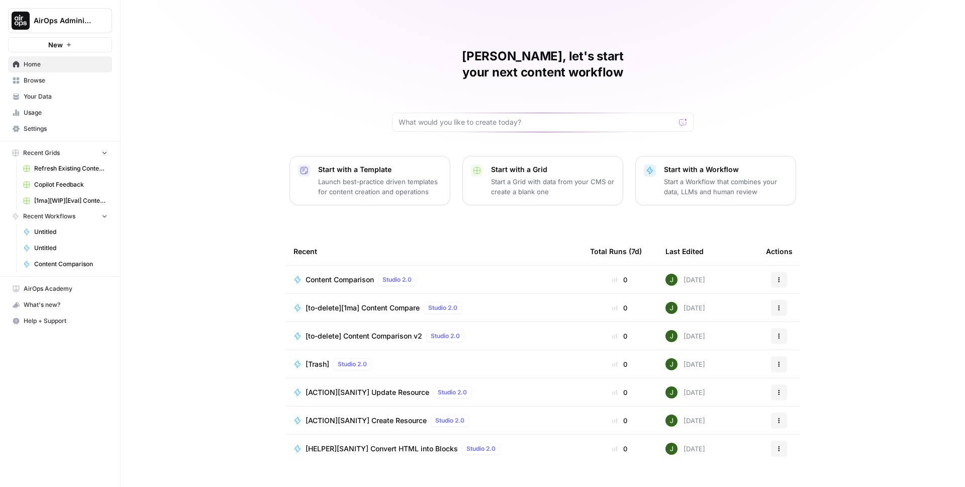
click at [54, 76] on span "Browse" at bounding box center [66, 80] width 84 height 9
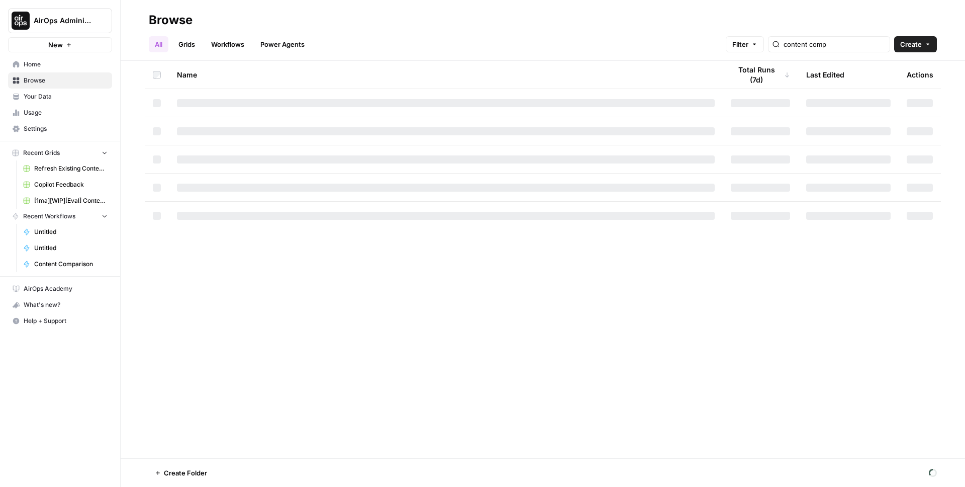
click at [238, 43] on link "Workflows" at bounding box center [227, 44] width 45 height 16
click at [837, 46] on input "content comp" at bounding box center [844, 44] width 102 height 10
click at [851, 45] on input "sanity" at bounding box center [844, 44] width 102 height 10
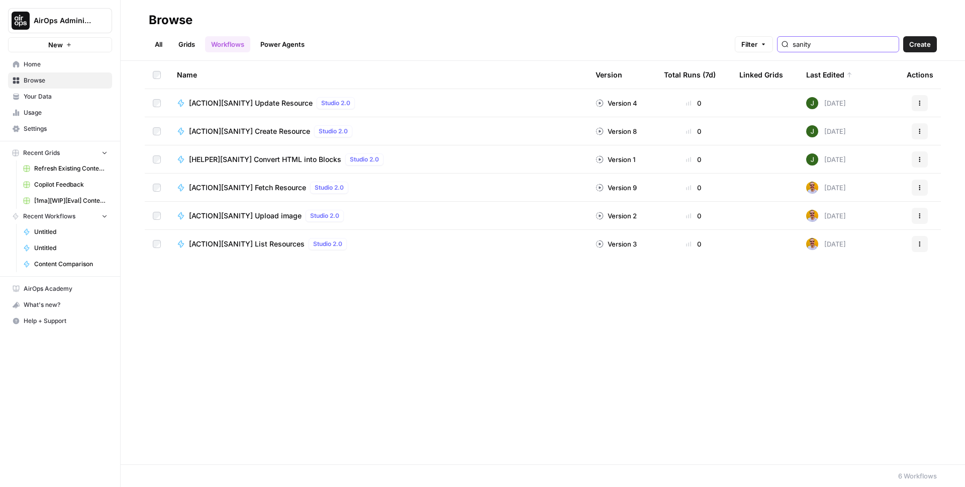
type input "sanity"
click at [206, 185] on span "[ACTION][SANITY] Fetch Resource" at bounding box center [247, 188] width 117 height 10
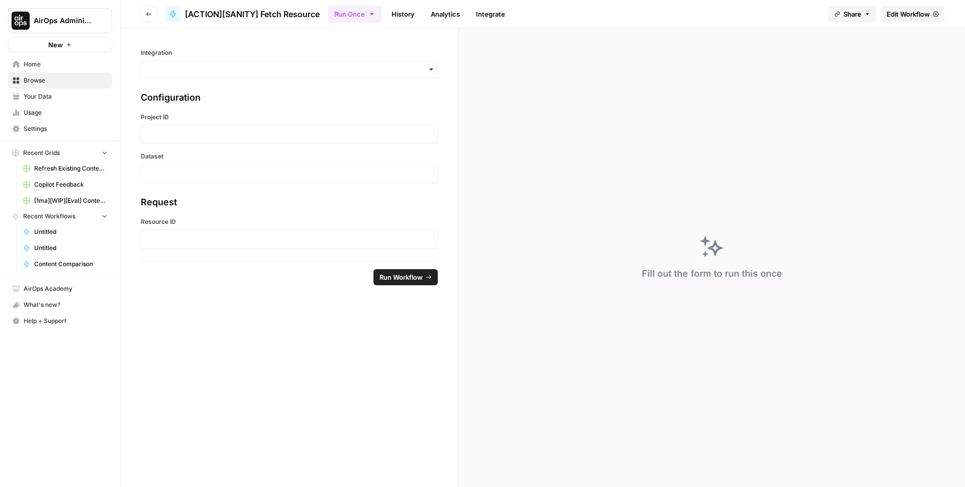
click at [911, 14] on span "Edit Workflow" at bounding box center [908, 14] width 43 height 10
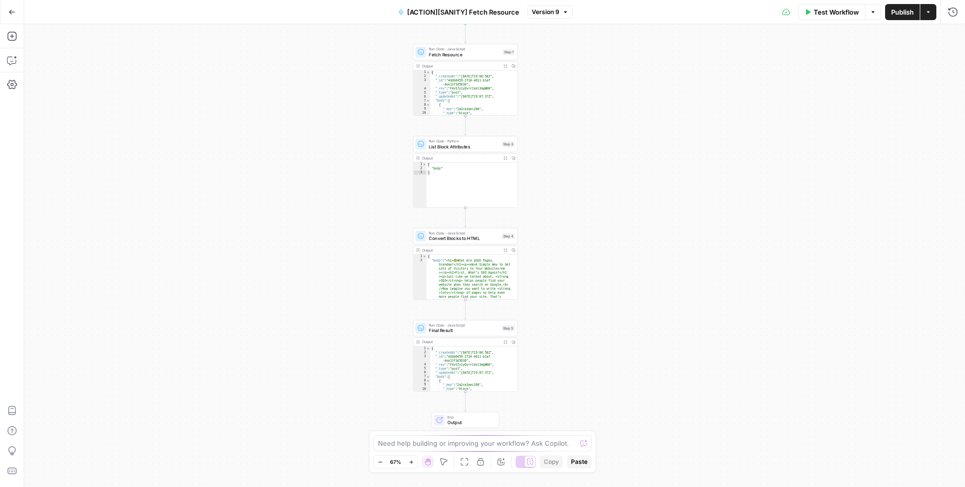
drag, startPoint x: 628, startPoint y: 187, endPoint x: 599, endPoint y: 149, distance: 47.7
click at [599, 149] on div "Workflow Set Inputs Inputs Run Code · JavaScript Fetch Resource Step 1 Output E…" at bounding box center [494, 255] width 941 height 463
click at [485, 238] on span "Convert Blocks to HTML" at bounding box center [464, 238] width 70 height 7
